Goal: Entertainment & Leisure: Consume media (video, audio)

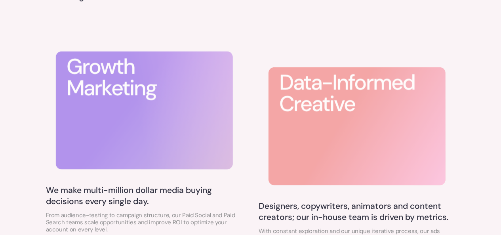
scroll to position [435, 0]
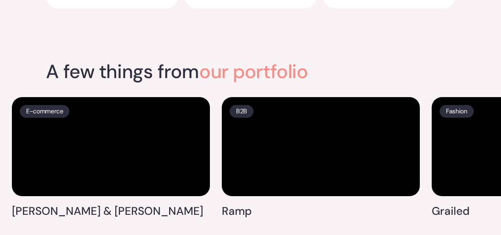
scroll to position [1741, 0]
